Goal: Information Seeking & Learning: Learn about a topic

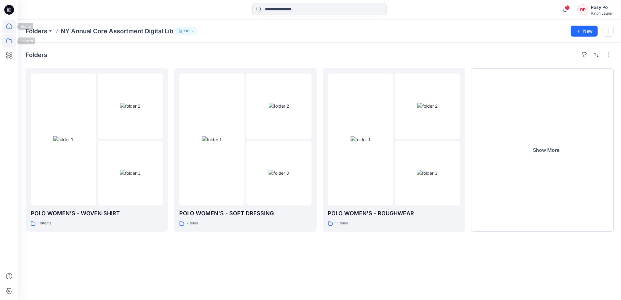
click at [9, 27] on icon at bounding box center [8, 26] width 13 height 13
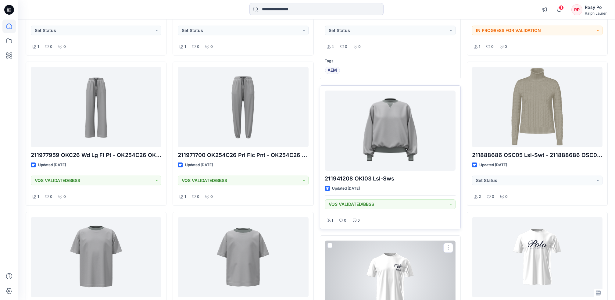
scroll to position [120, 0]
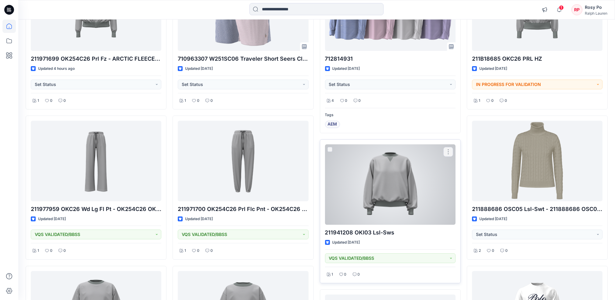
click at [414, 175] on div at bounding box center [390, 185] width 130 height 80
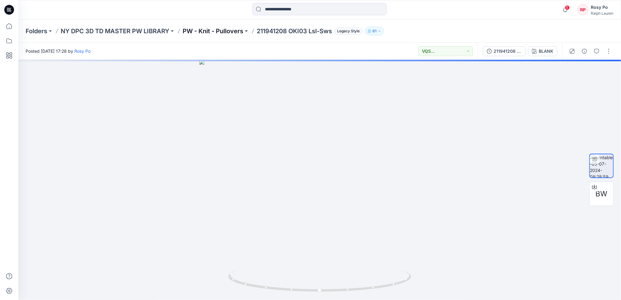
click at [211, 29] on p "PW - Knit - Pullovers" at bounding box center [213, 31] width 61 height 9
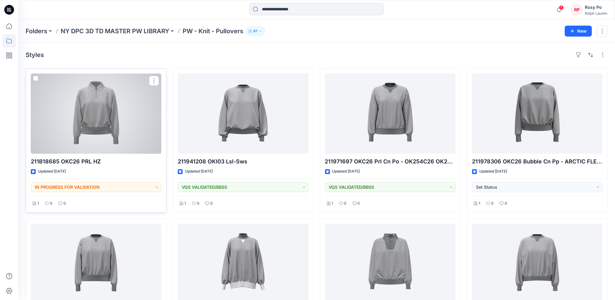
click at [80, 123] on div at bounding box center [96, 113] width 130 height 80
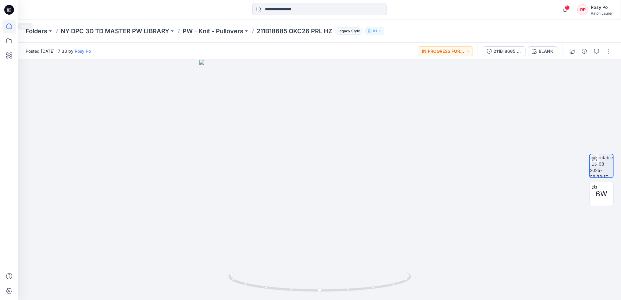
click at [3, 25] on icon at bounding box center [8, 26] width 13 height 13
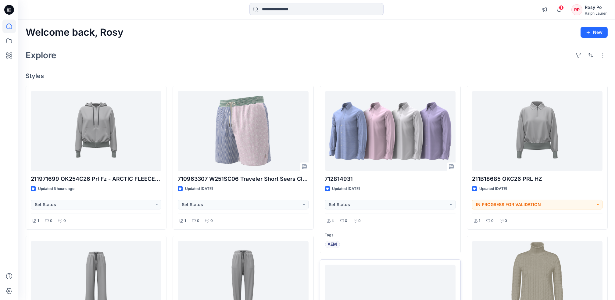
click at [529, 40] on div "Welcome back, Rosy New Explore Styles 211971699 OK254C26 Prl Fz - ARCTIC FLEECE…" at bounding box center [316, 301] width 597 height 563
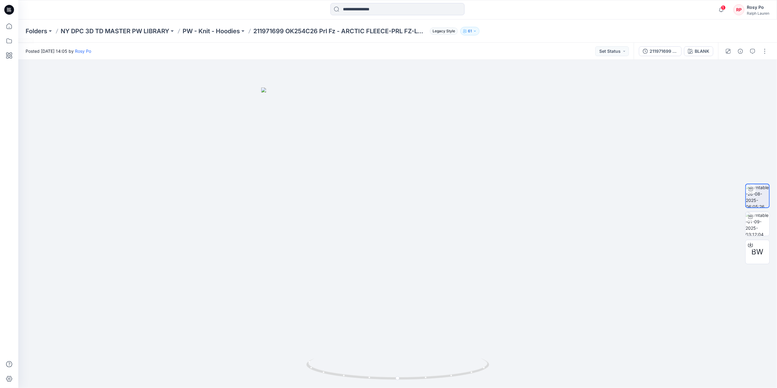
click at [10, 33] on div at bounding box center [8, 204] width 13 height 368
click at [9, 27] on icon at bounding box center [8, 25] width 5 height 5
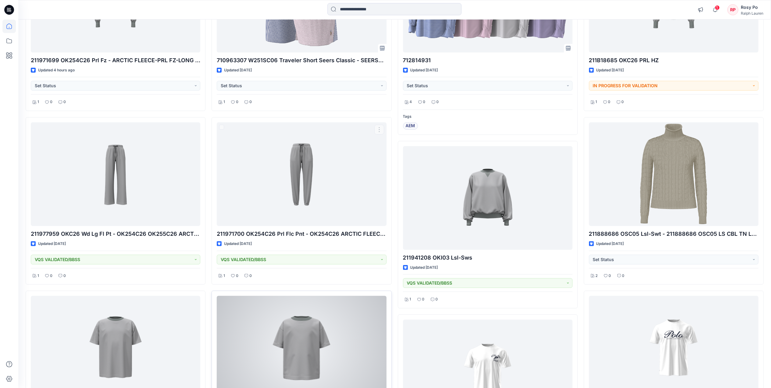
scroll to position [162, 0]
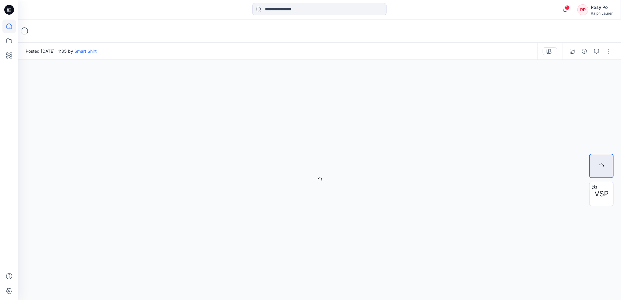
click at [12, 21] on icon at bounding box center [8, 26] width 13 height 13
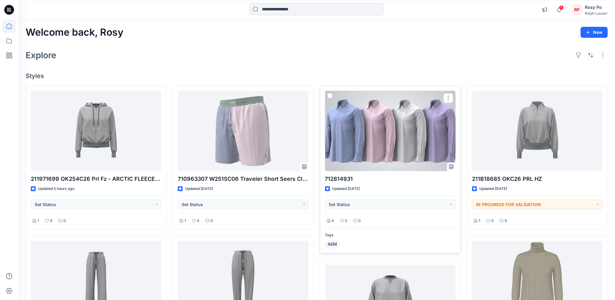
click at [399, 141] on div at bounding box center [390, 131] width 130 height 80
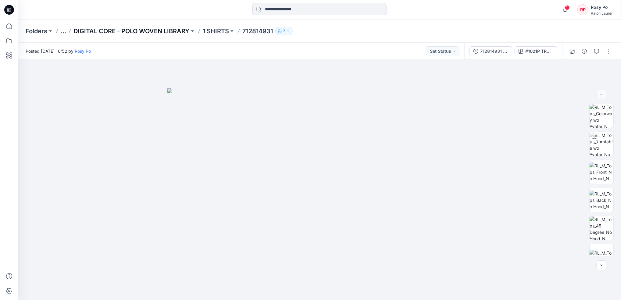
click at [144, 32] on p "DIGITAL CORE - POLO WOVEN LIBRARY" at bounding box center [131, 31] width 116 height 9
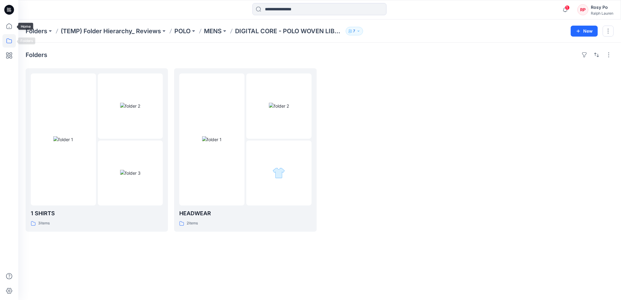
click at [9, 43] on icon at bounding box center [8, 40] width 13 height 13
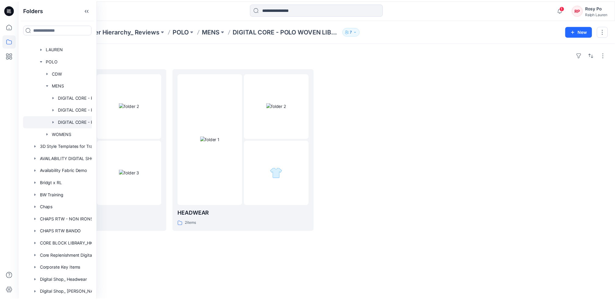
scroll to position [81, 0]
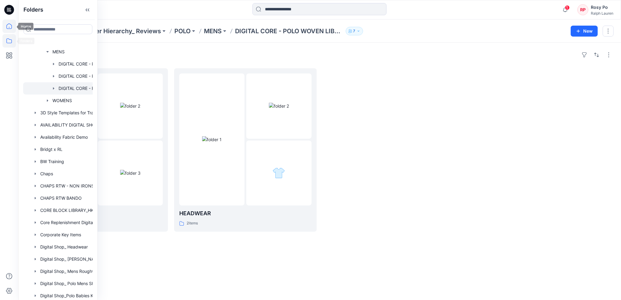
click at [10, 31] on icon at bounding box center [8, 26] width 13 height 13
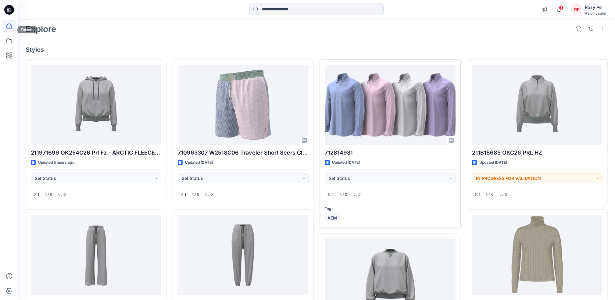
scroll to position [41, 0]
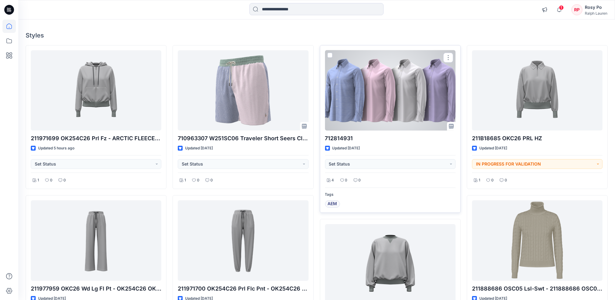
click at [379, 104] on div at bounding box center [390, 90] width 130 height 80
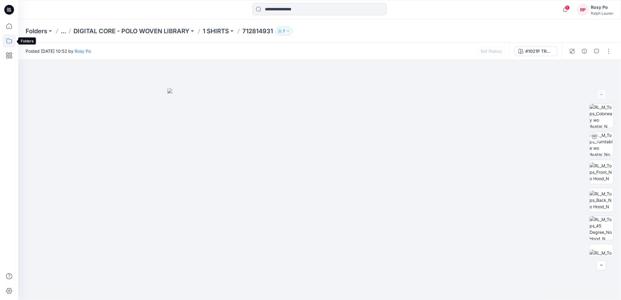
click at [11, 42] on icon at bounding box center [8, 40] width 13 height 13
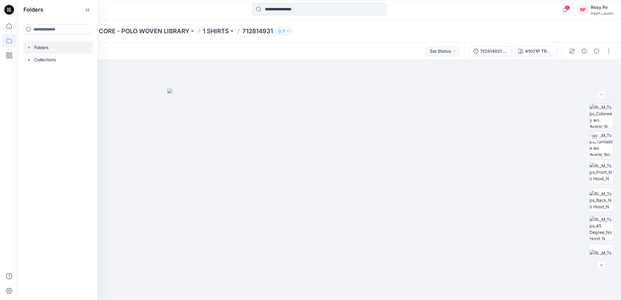
click at [55, 46] on div at bounding box center [58, 47] width 70 height 12
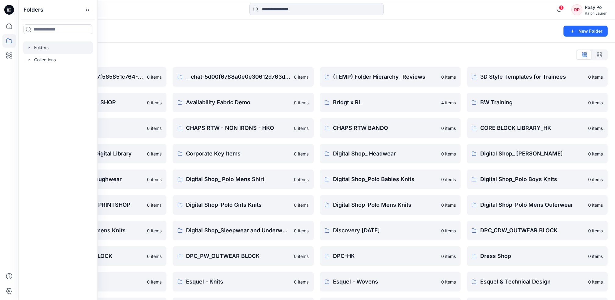
click at [190, 34] on div "Folders" at bounding box center [293, 31] width 534 height 9
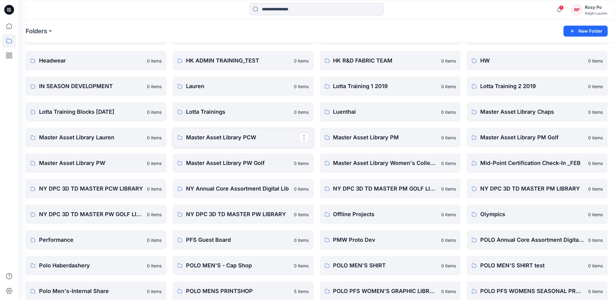
scroll to position [284, 0]
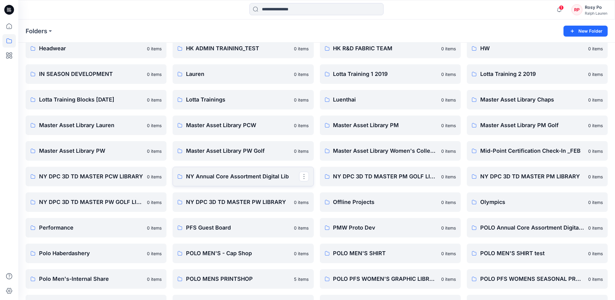
click at [259, 169] on link "NY Annual Core Assortment Digital Lib" at bounding box center [243, 177] width 141 height 20
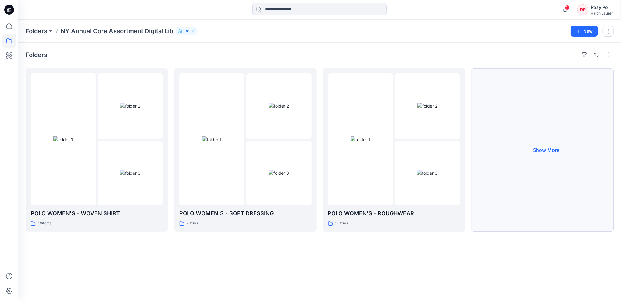
click at [558, 135] on button "Show More" at bounding box center [542, 149] width 142 height 163
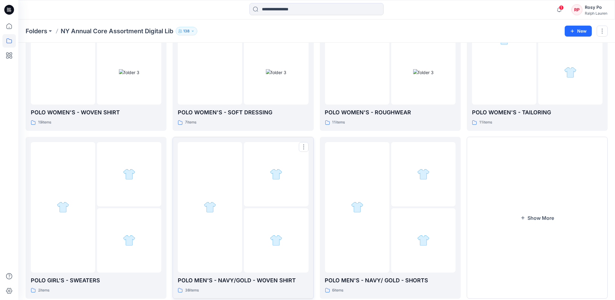
scroll to position [115, 0]
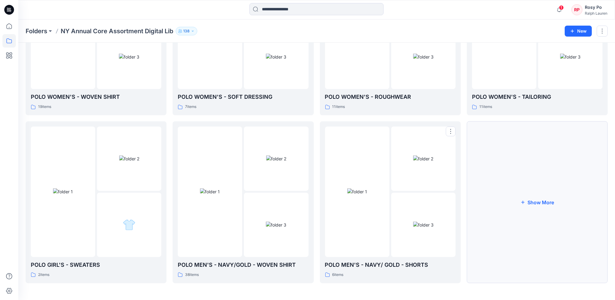
click at [591, 191] on button "Show More" at bounding box center [537, 202] width 141 height 162
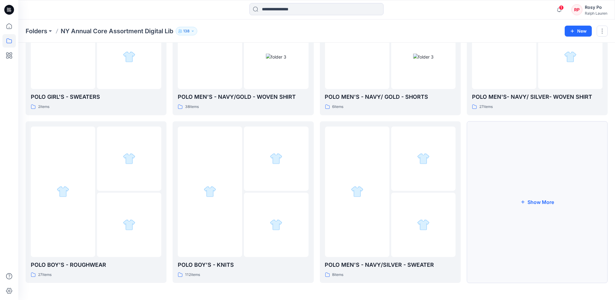
click at [530, 205] on button "Show More" at bounding box center [537, 202] width 141 height 162
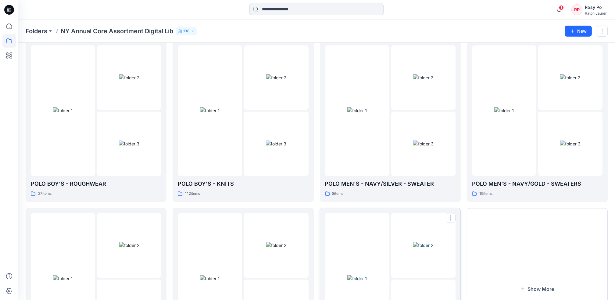
scroll to position [451, 0]
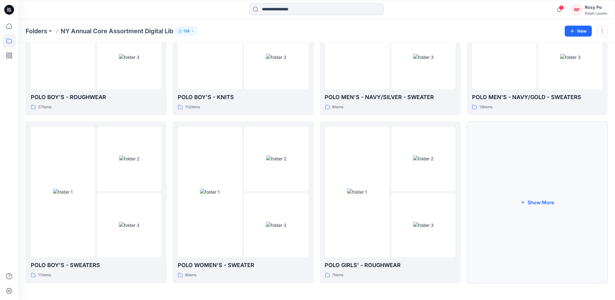
click at [549, 206] on button "Show More" at bounding box center [537, 202] width 141 height 162
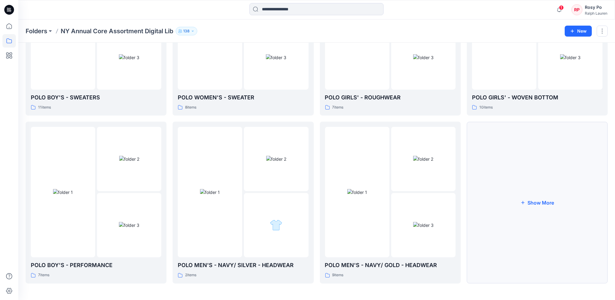
scroll to position [619, 0]
click at [529, 214] on button "Show More" at bounding box center [537, 202] width 141 height 162
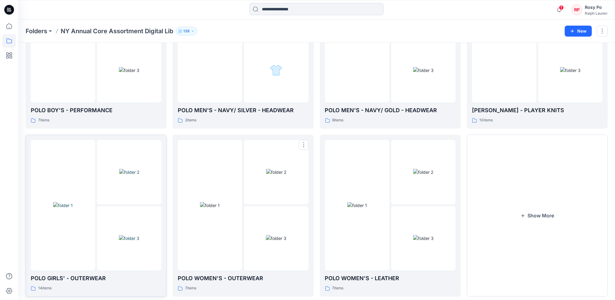
scroll to position [787, 0]
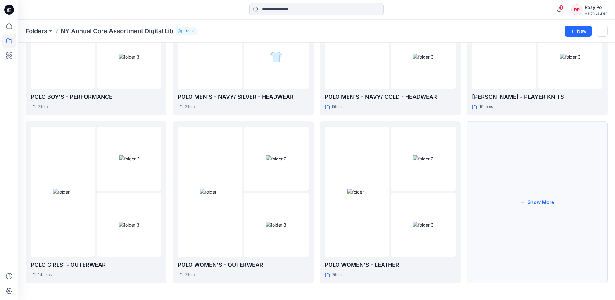
click at [553, 204] on button "Show More" at bounding box center [537, 202] width 141 height 162
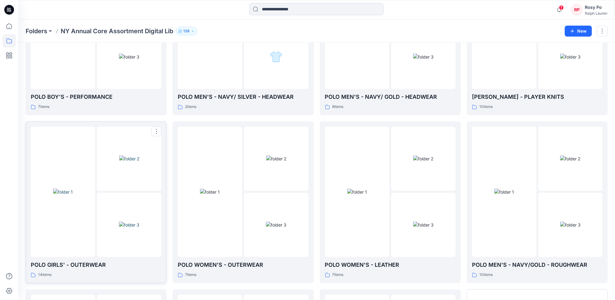
click at [93, 240] on div at bounding box center [63, 192] width 64 height 130
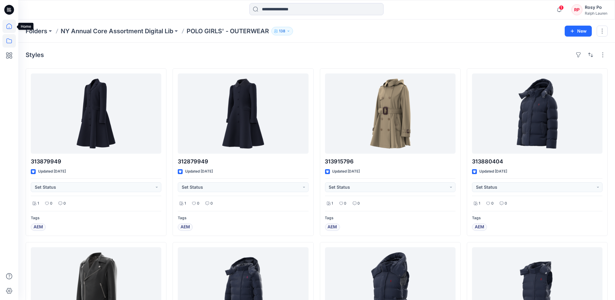
click at [8, 23] on icon at bounding box center [8, 26] width 13 height 13
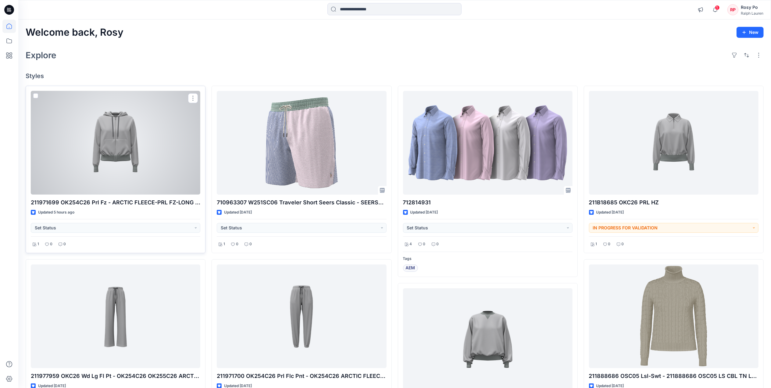
click at [146, 175] on div at bounding box center [116, 143] width 170 height 104
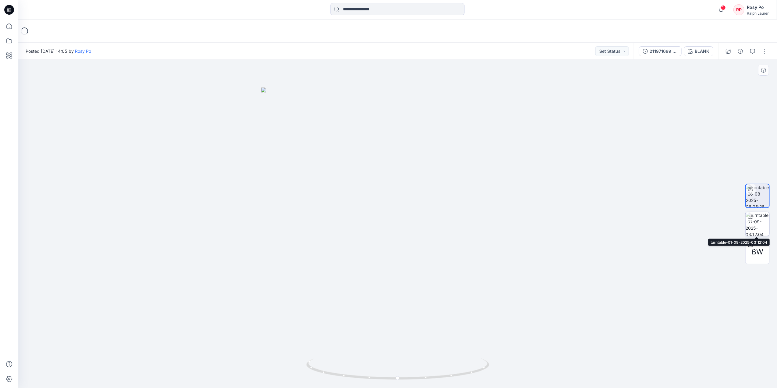
click at [755, 225] on img at bounding box center [758, 224] width 24 height 24
click at [6, 29] on icon at bounding box center [8, 26] width 13 height 13
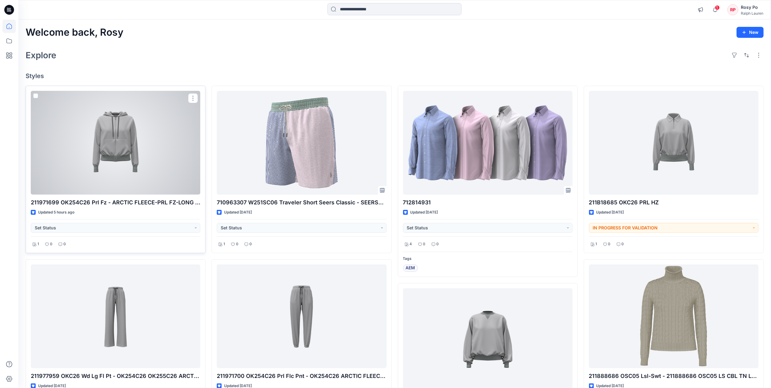
click at [152, 145] on div at bounding box center [116, 143] width 170 height 104
